Goal: Entertainment & Leisure: Consume media (video, audio)

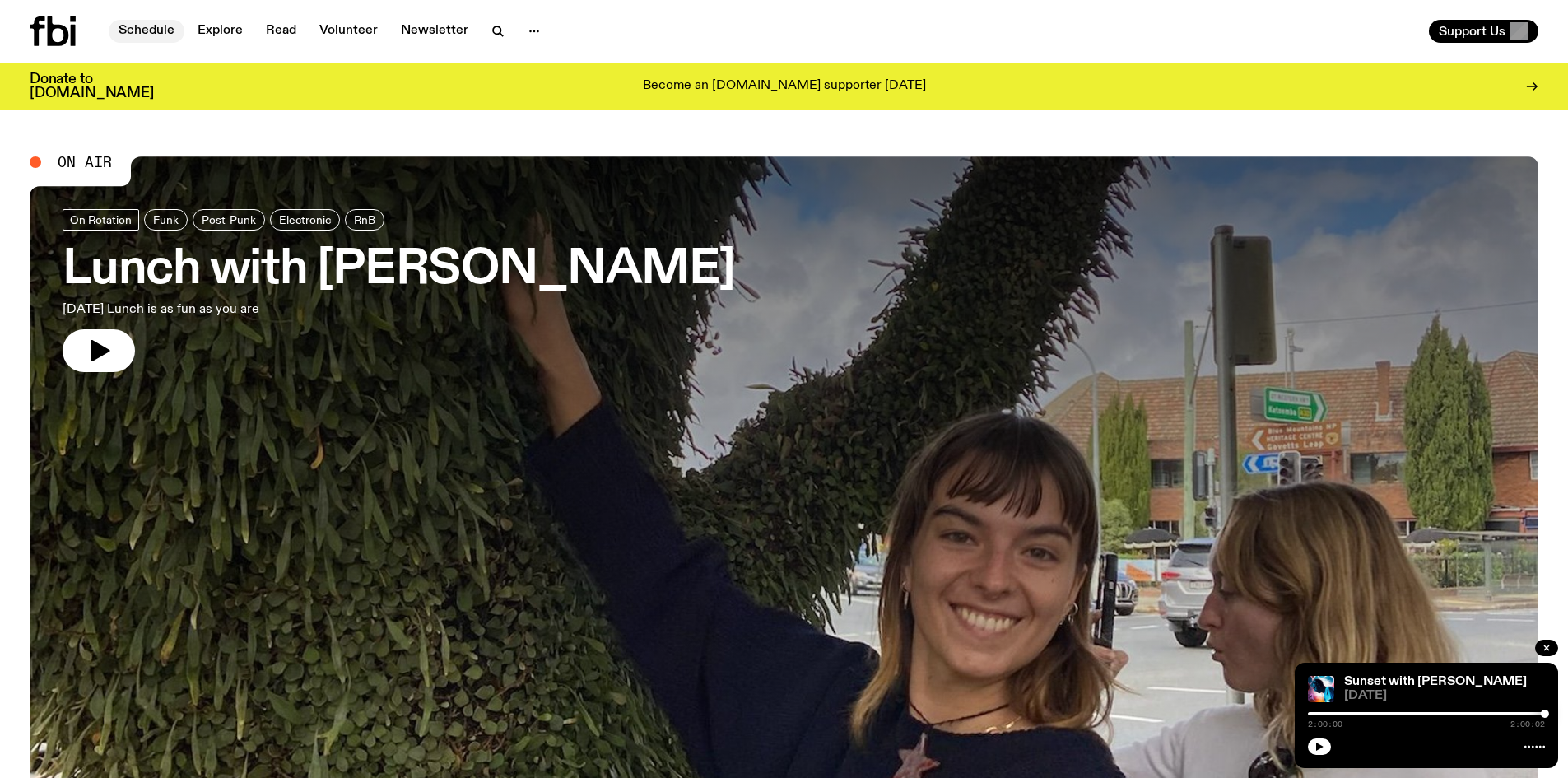
click at [133, 28] on link "Schedule" at bounding box center [146, 30] width 76 height 23
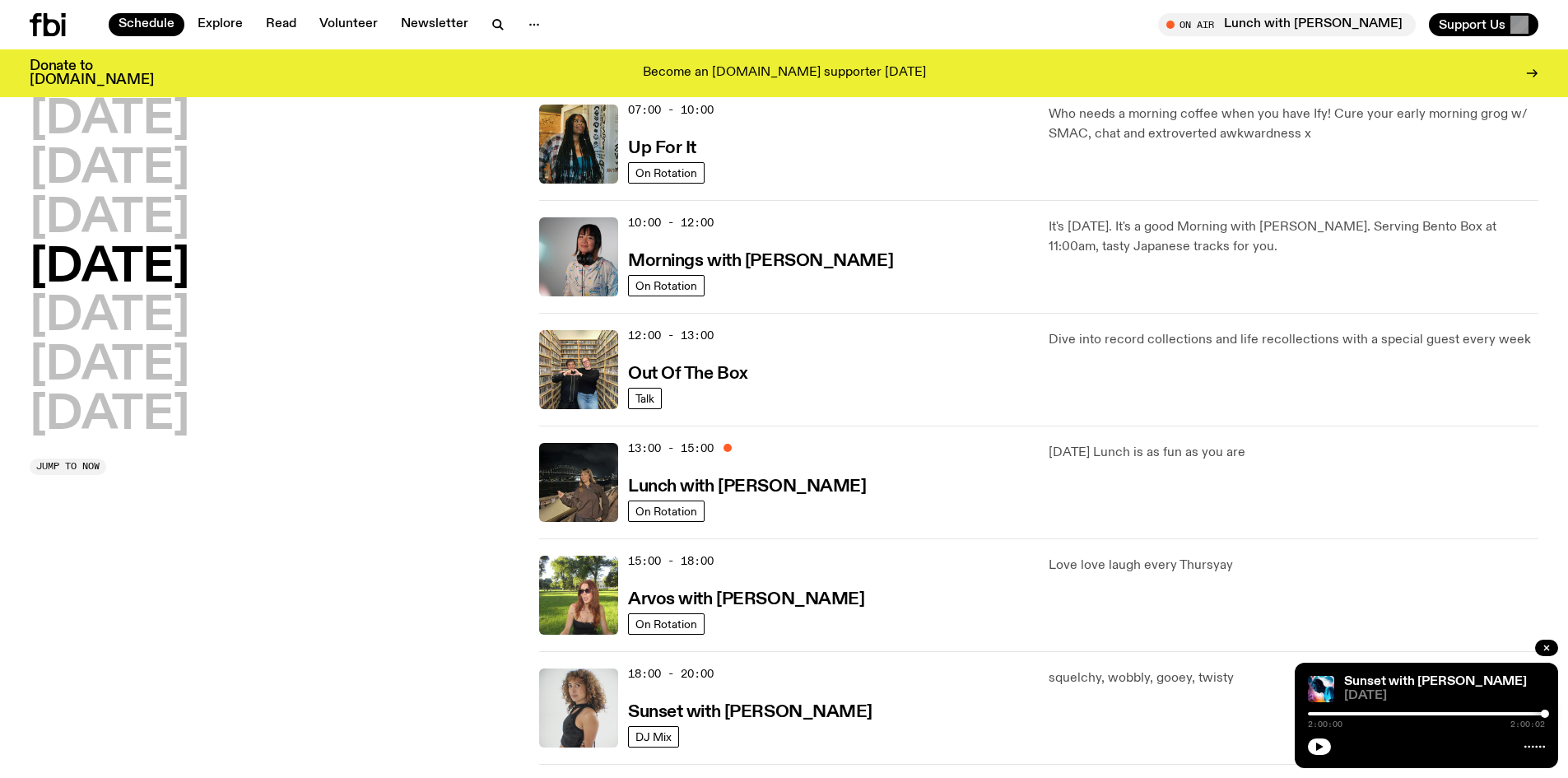
scroll to position [239, 0]
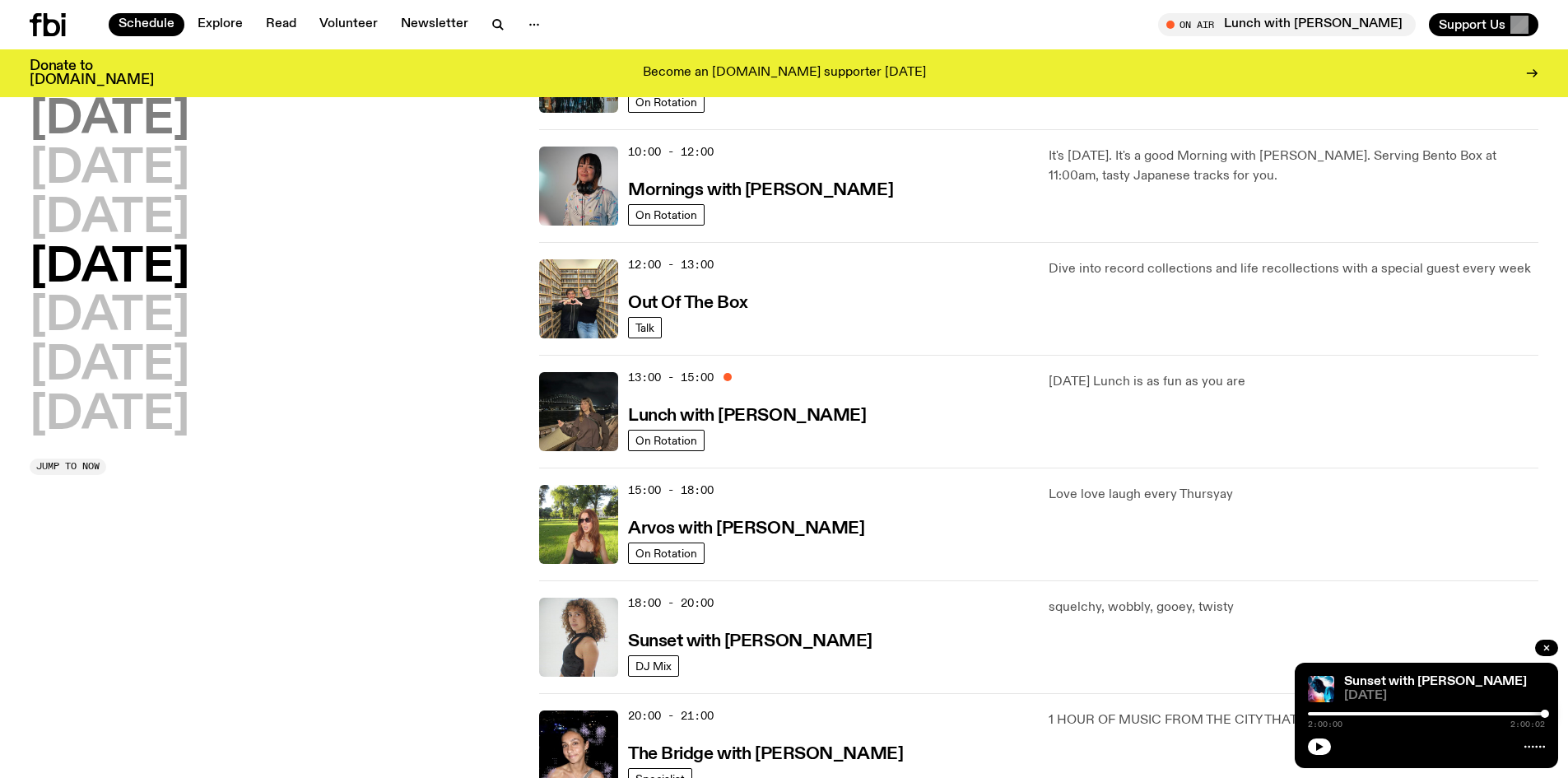
click at [110, 129] on h2 "[DATE]" at bounding box center [109, 120] width 160 height 46
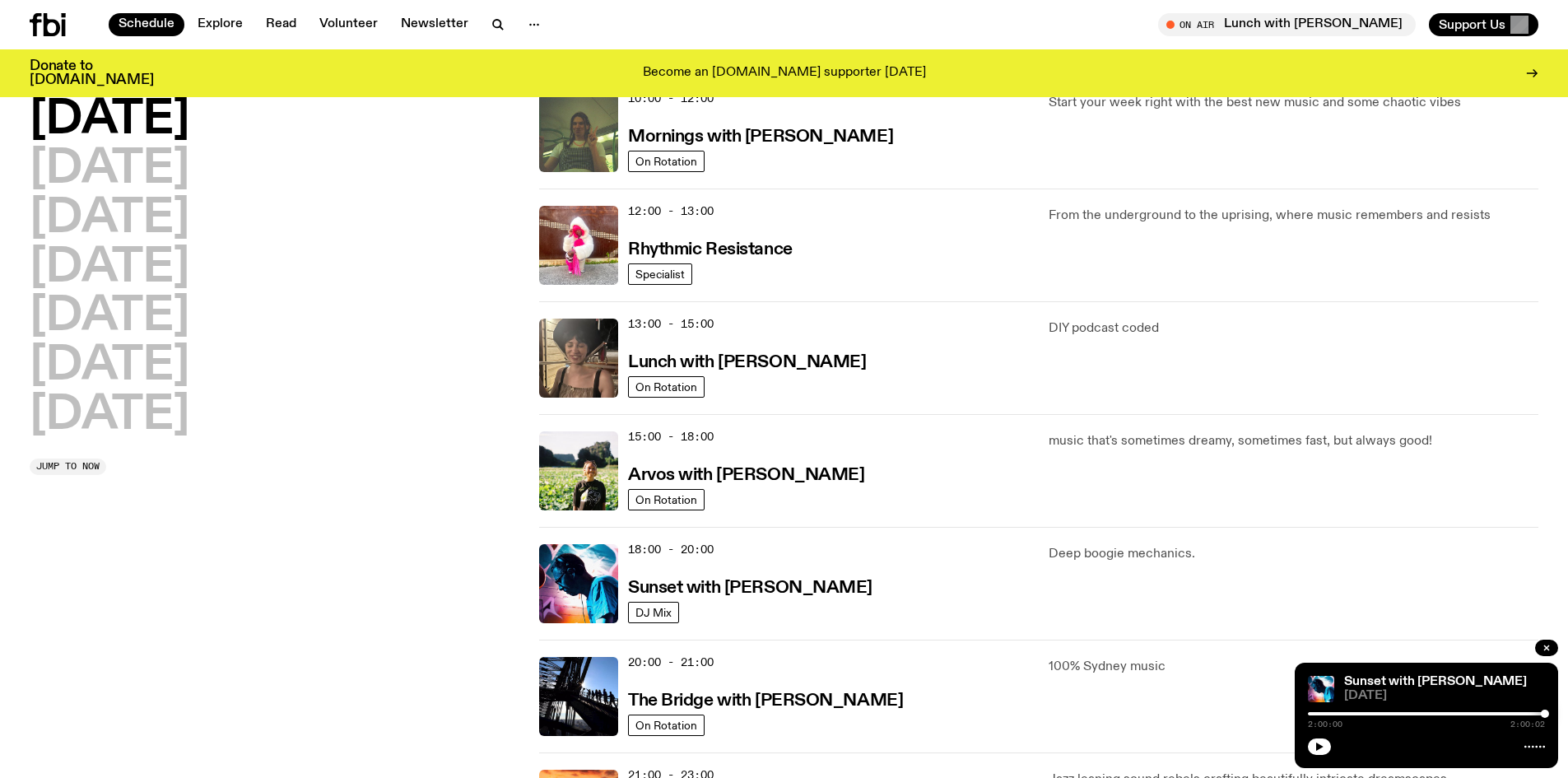
scroll to position [458, 0]
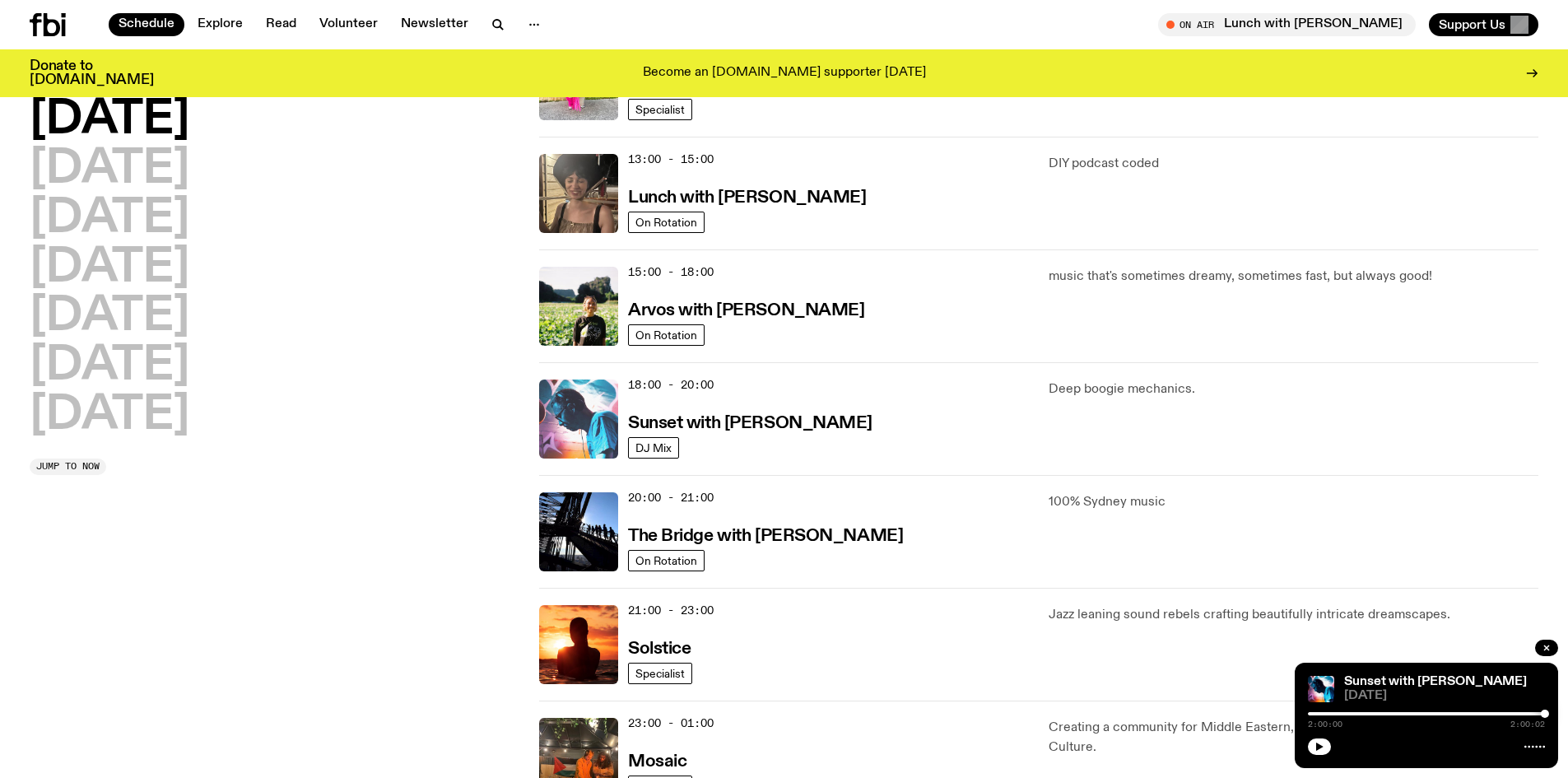
click at [564, 422] on img at bounding box center [579, 419] width 79 height 79
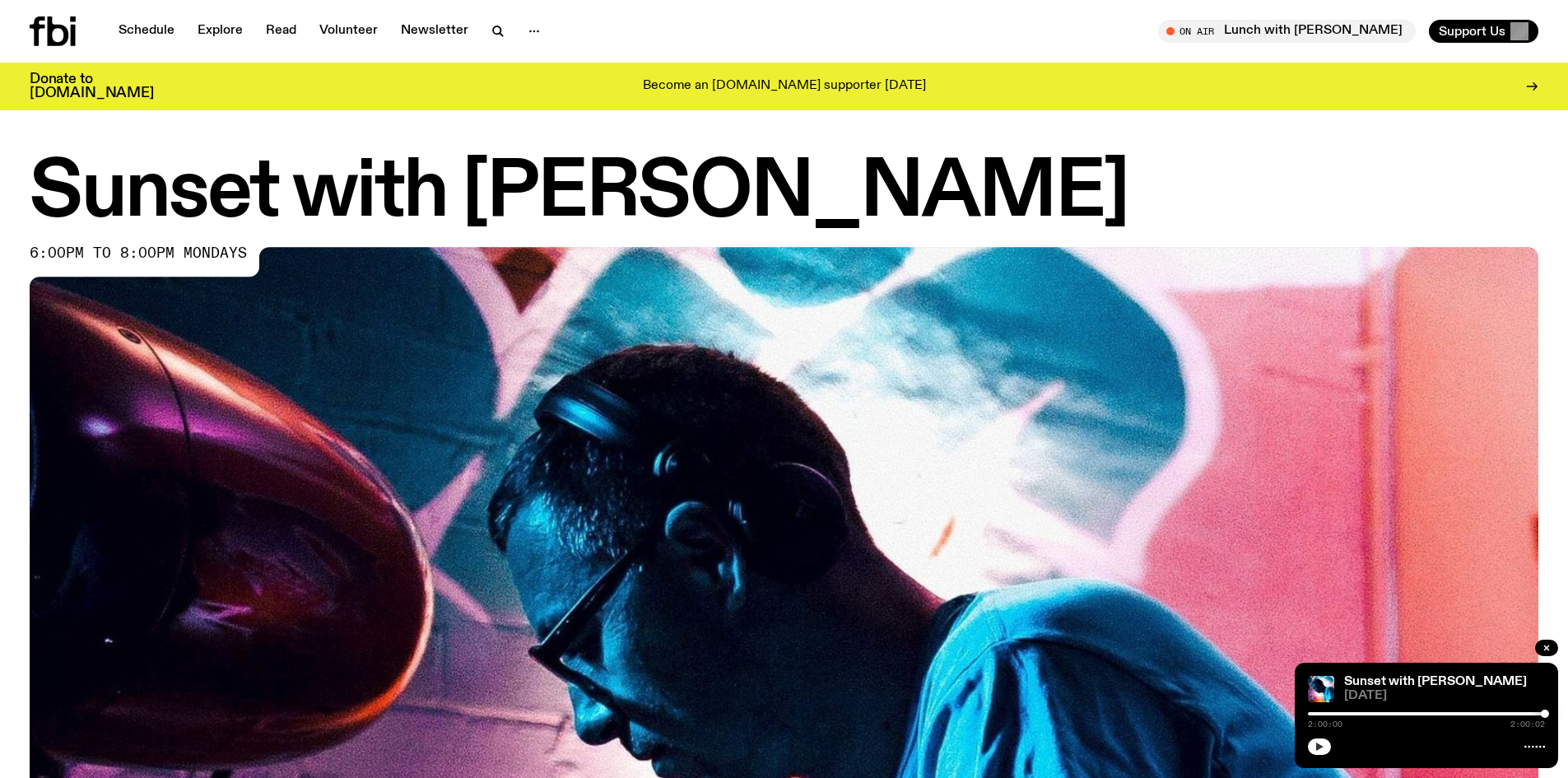
click at [1314, 744] on button "button" at bounding box center [1319, 747] width 23 height 17
drag, startPoint x: 1542, startPoint y: 717, endPoint x: 1497, endPoint y: 710, distance: 45.5
click at [1497, 710] on div "2:00:03 2:00:06" at bounding box center [1427, 718] width 237 height 20
drag, startPoint x: 1541, startPoint y: 708, endPoint x: 1503, endPoint y: 714, distance: 38.5
click at [1503, 714] on div "Sunset with [PERSON_NAME] [DATE] 2:00:05 2:00:07" at bounding box center [1427, 714] width 263 height 105
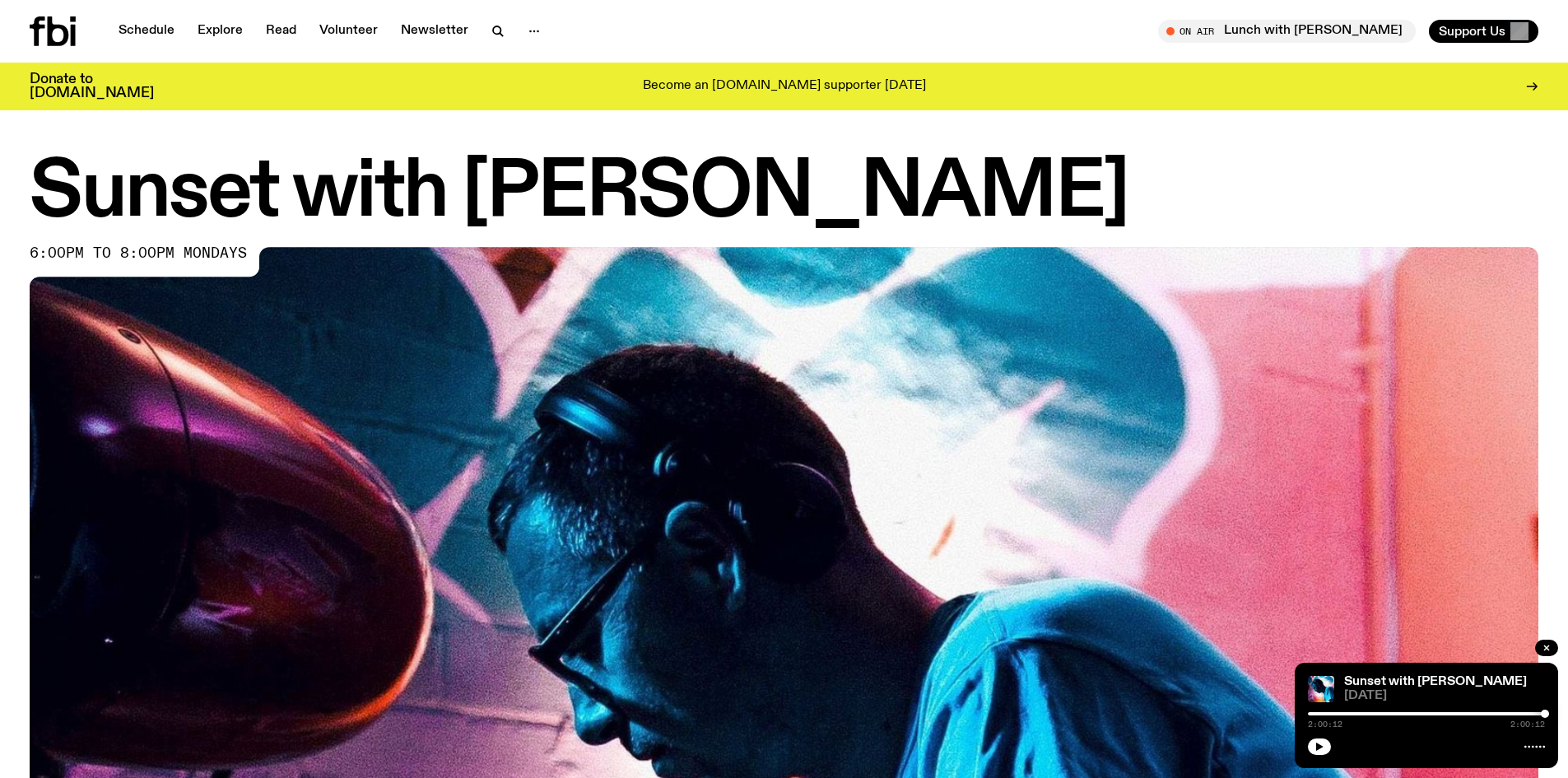
click at [1205, 461] on img at bounding box center [784, 671] width 1509 height 849
click at [1324, 750] on icon "button" at bounding box center [1320, 747] width 10 height 10
click at [1298, 272] on img at bounding box center [784, 671] width 1509 height 849
click at [1169, 580] on img at bounding box center [784, 671] width 1509 height 849
